Goal: Answer question/provide support: Share knowledge or assist other users

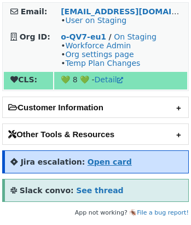
click at [103, 82] on strong "Open card" at bounding box center [110, 161] width 44 height 9
